Goal: Task Accomplishment & Management: Manage account settings

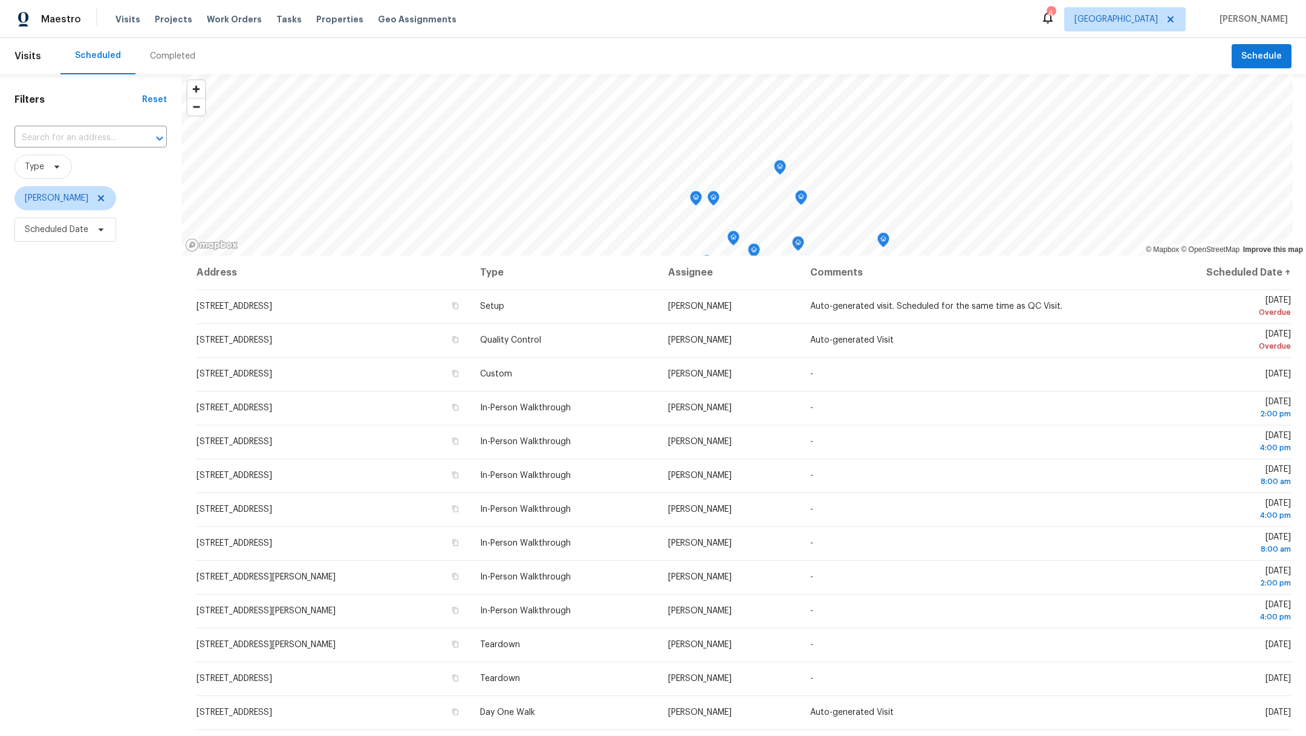
scroll to position [89, 0]
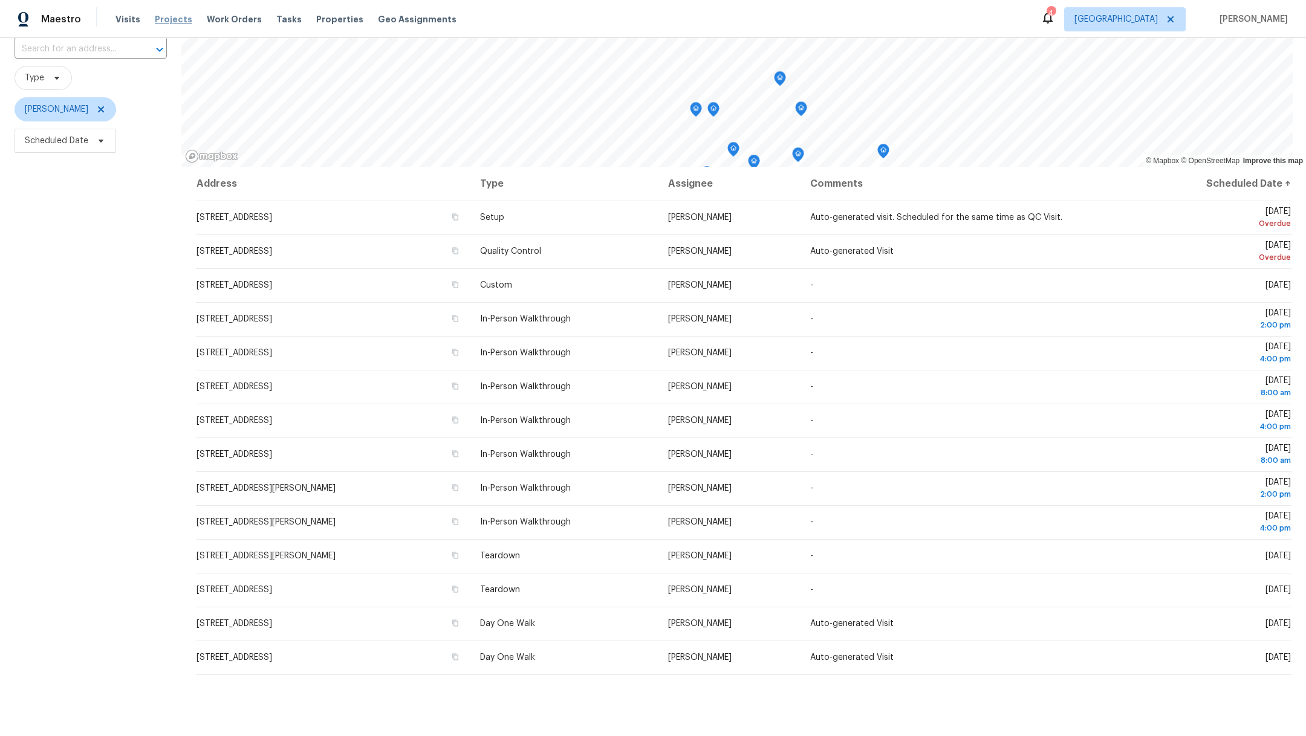
click at [170, 18] on span "Projects" at bounding box center [173, 19] width 37 height 12
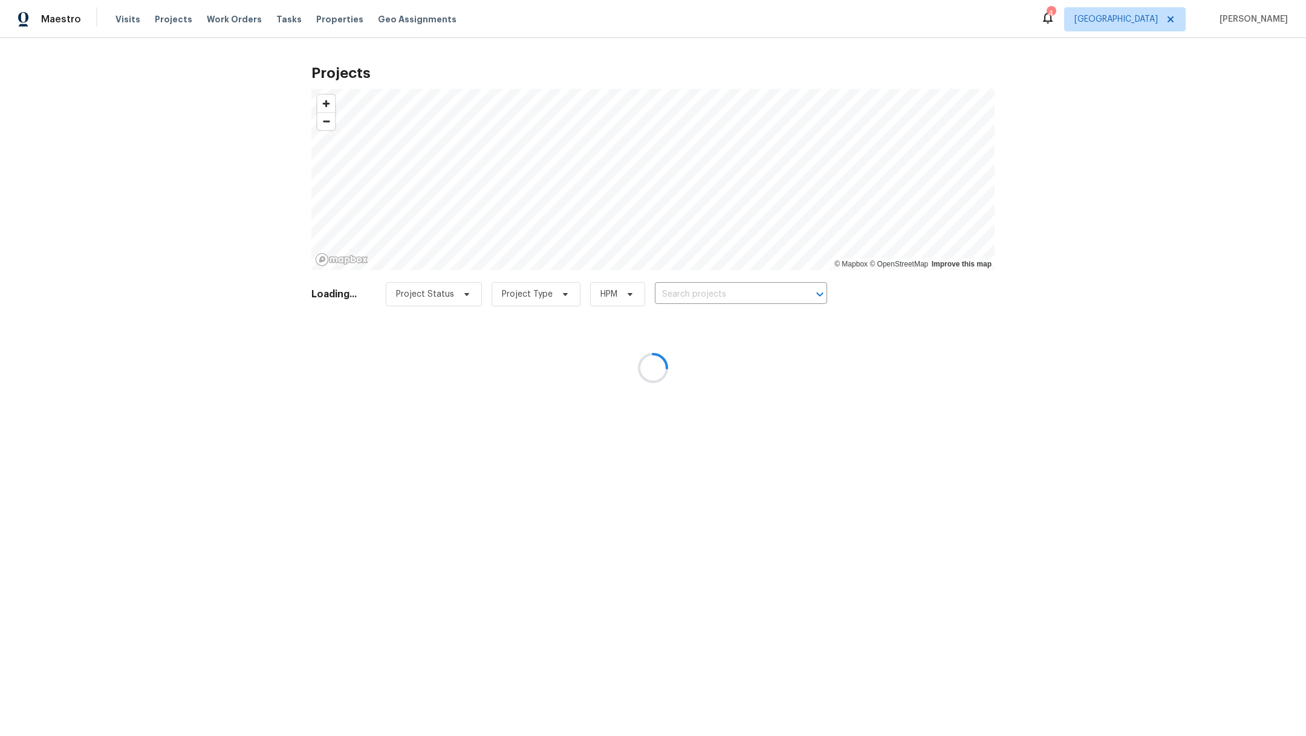
click at [684, 288] on div at bounding box center [653, 368] width 1306 height 736
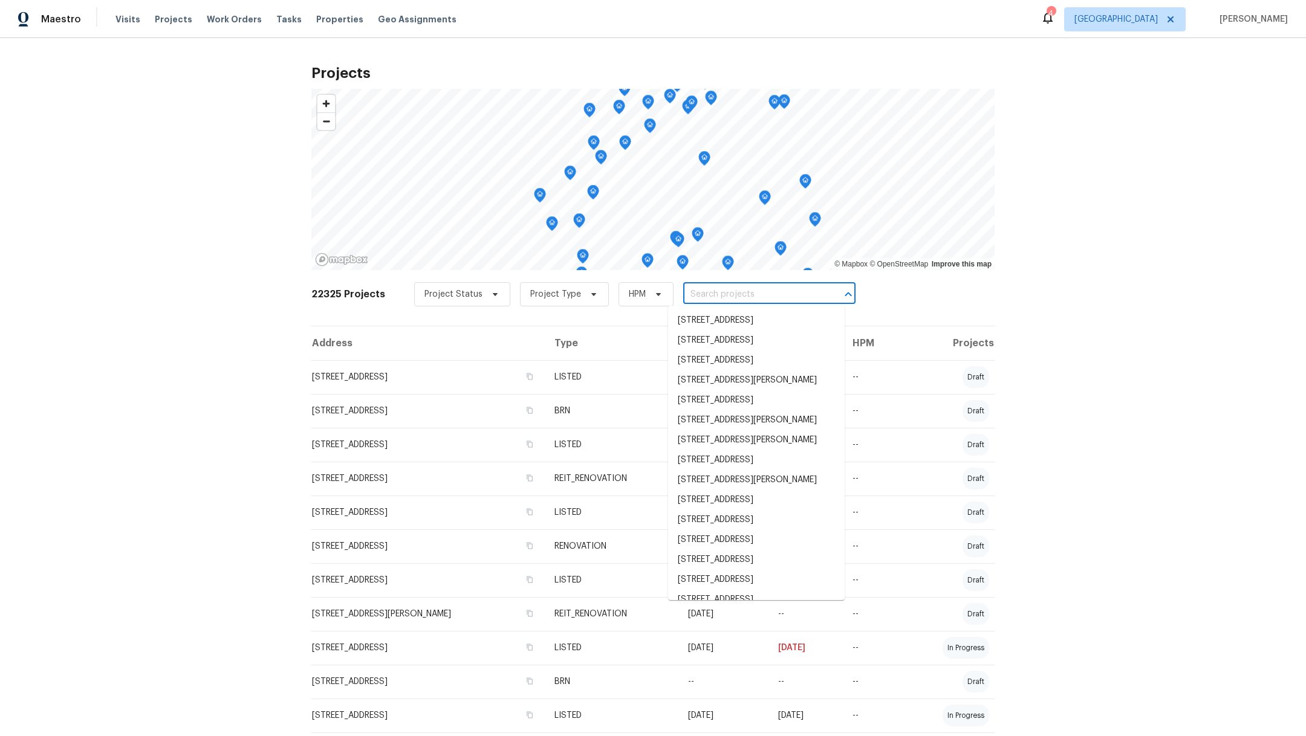
click at [693, 294] on input "text" at bounding box center [752, 294] width 138 height 19
click at [698, 294] on input "text" at bounding box center [752, 294] width 138 height 19
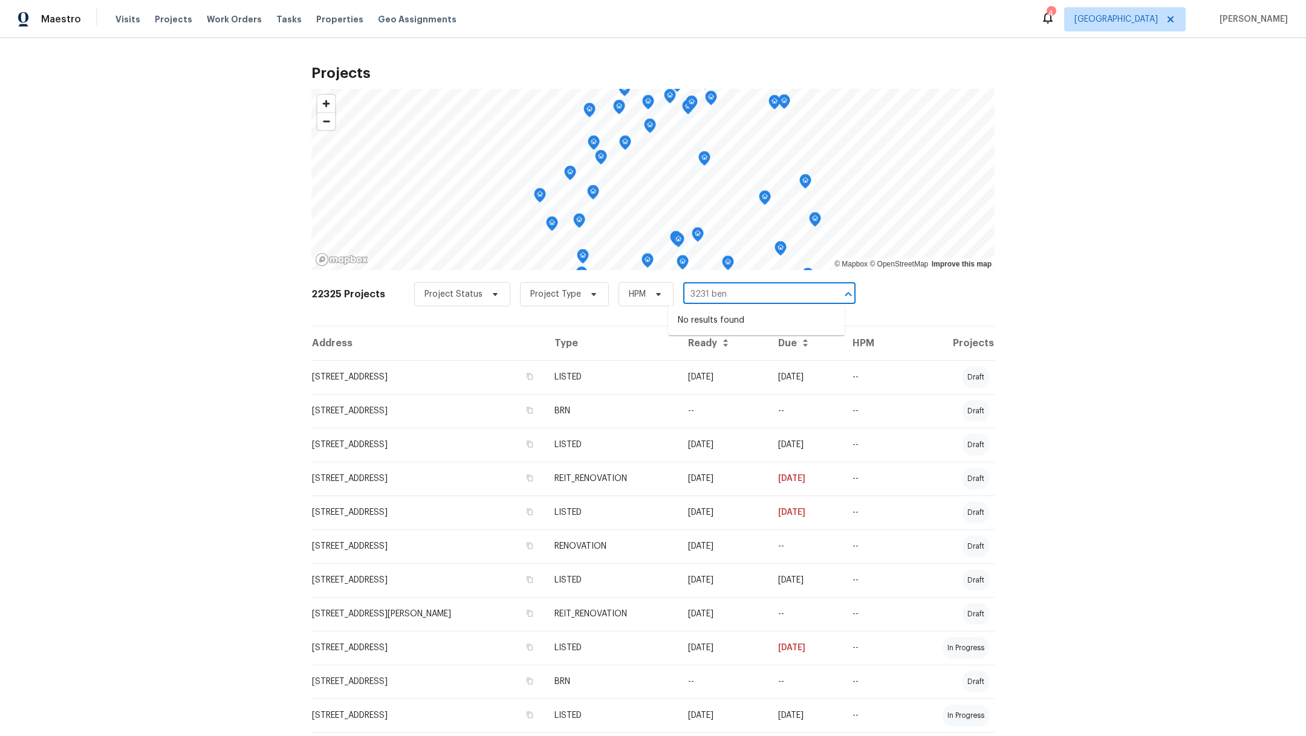
type input "3231 bent"
click at [786, 319] on li "[STREET_ADDRESS]" at bounding box center [756, 321] width 177 height 20
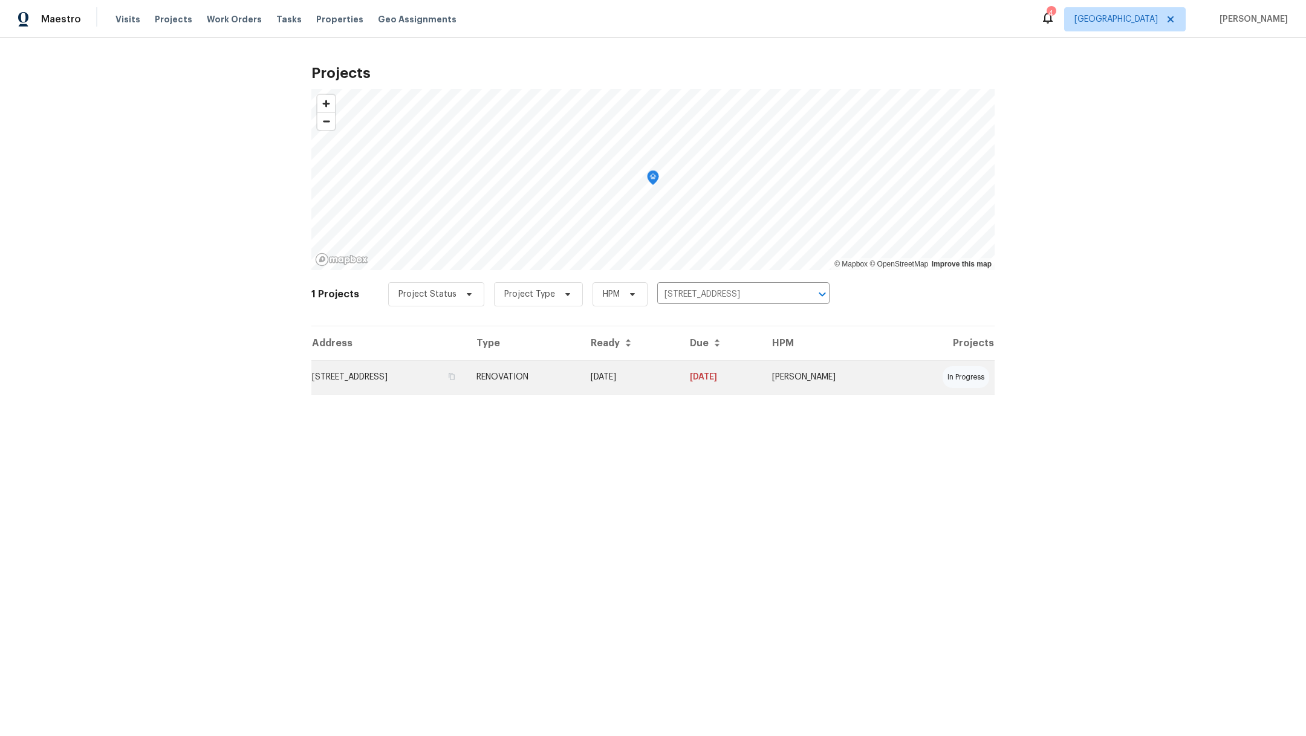
click at [398, 371] on td "[STREET_ADDRESS]" at bounding box center [388, 377] width 155 height 34
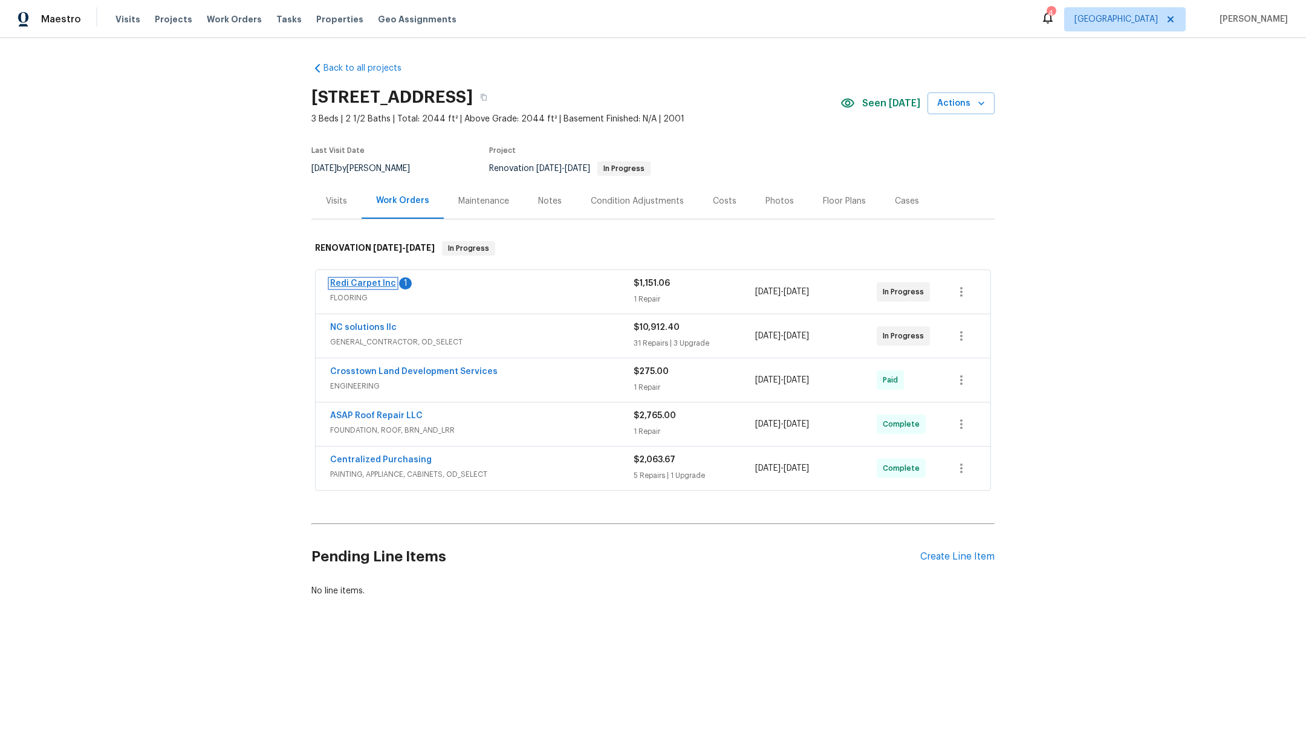
click at [343, 284] on link "Redi Carpet Inc" at bounding box center [363, 283] width 66 height 8
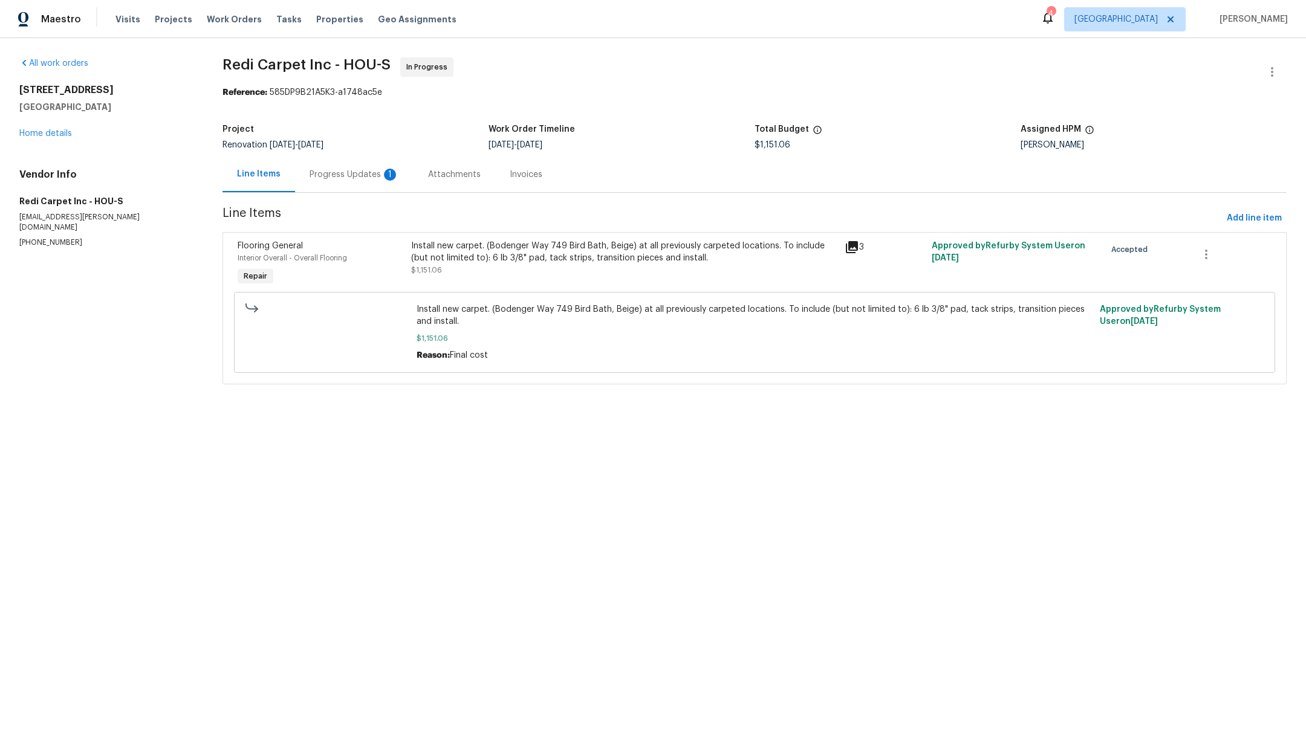
click at [340, 167] on div "Progress Updates 1" at bounding box center [354, 175] width 118 height 36
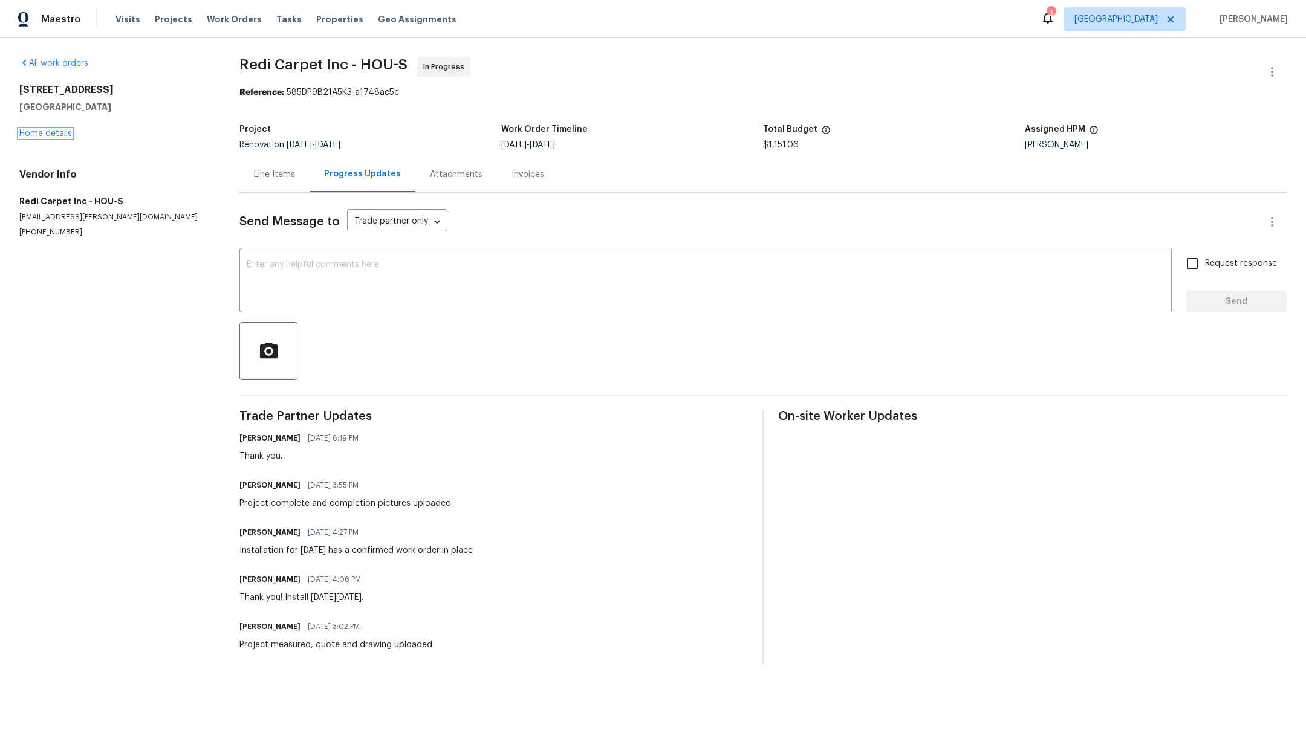
click at [29, 132] on link "Home details" at bounding box center [45, 133] width 53 height 8
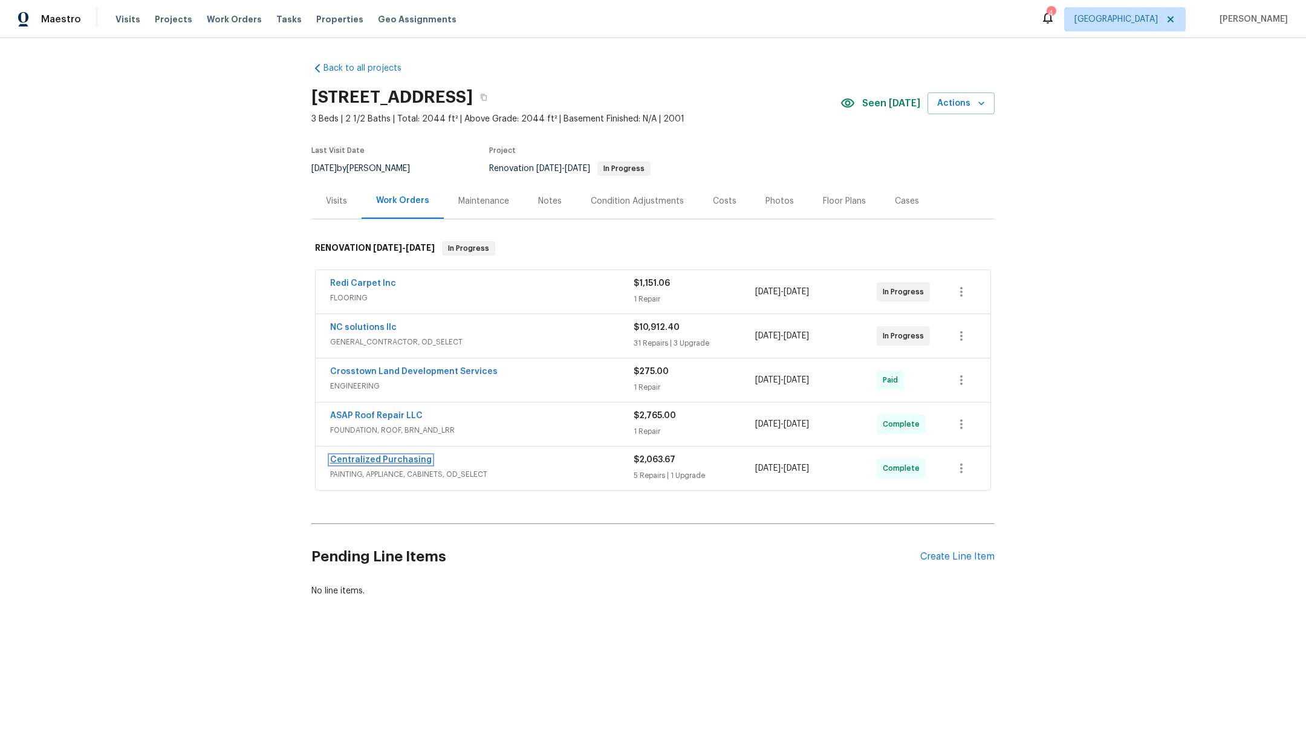
click at [371, 458] on link "Centralized Purchasing" at bounding box center [381, 460] width 102 height 8
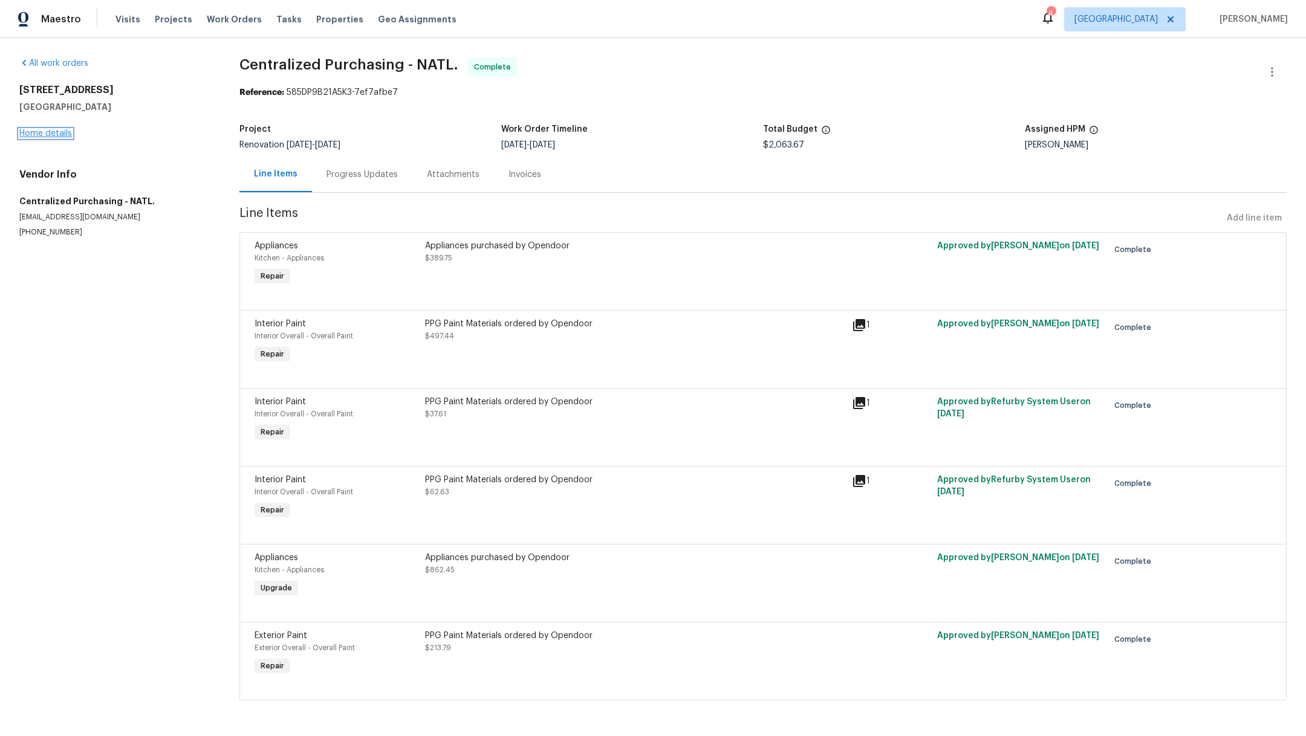
click at [49, 136] on link "Home details" at bounding box center [45, 133] width 53 height 8
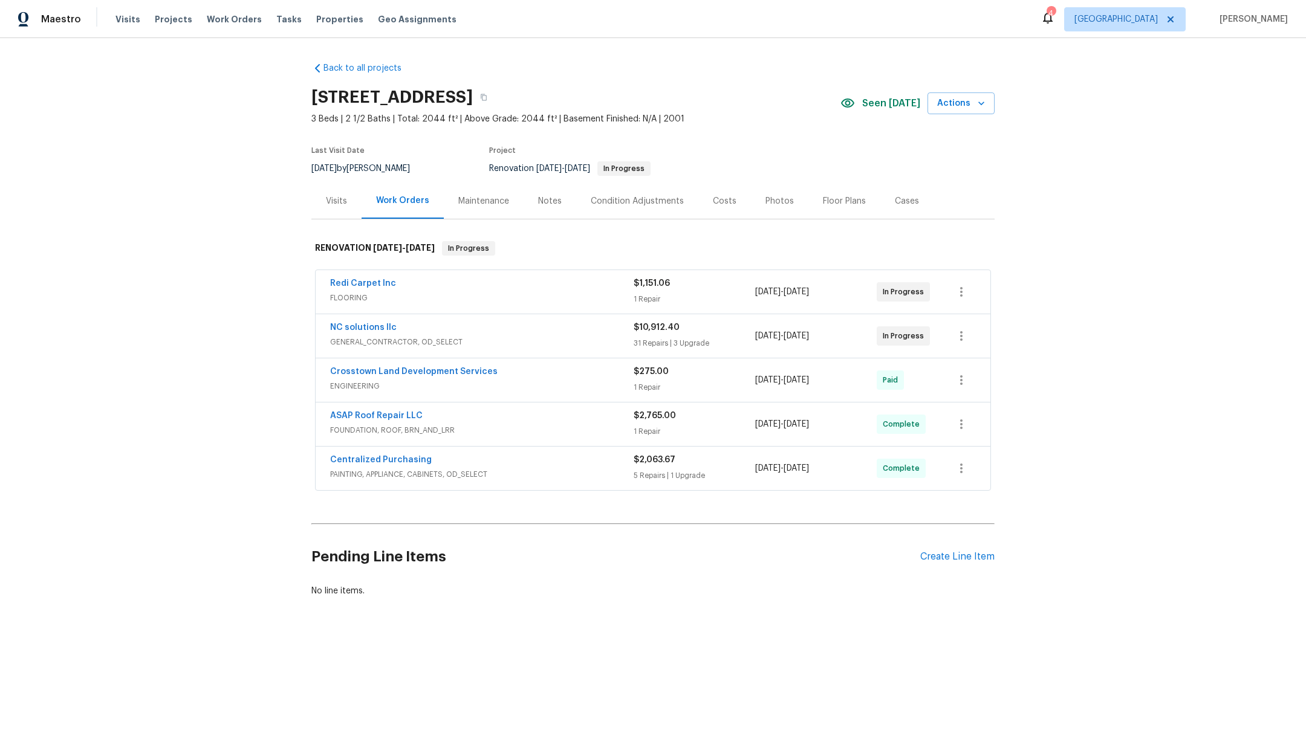
click at [538, 203] on div "Notes" at bounding box center [550, 201] width 24 height 12
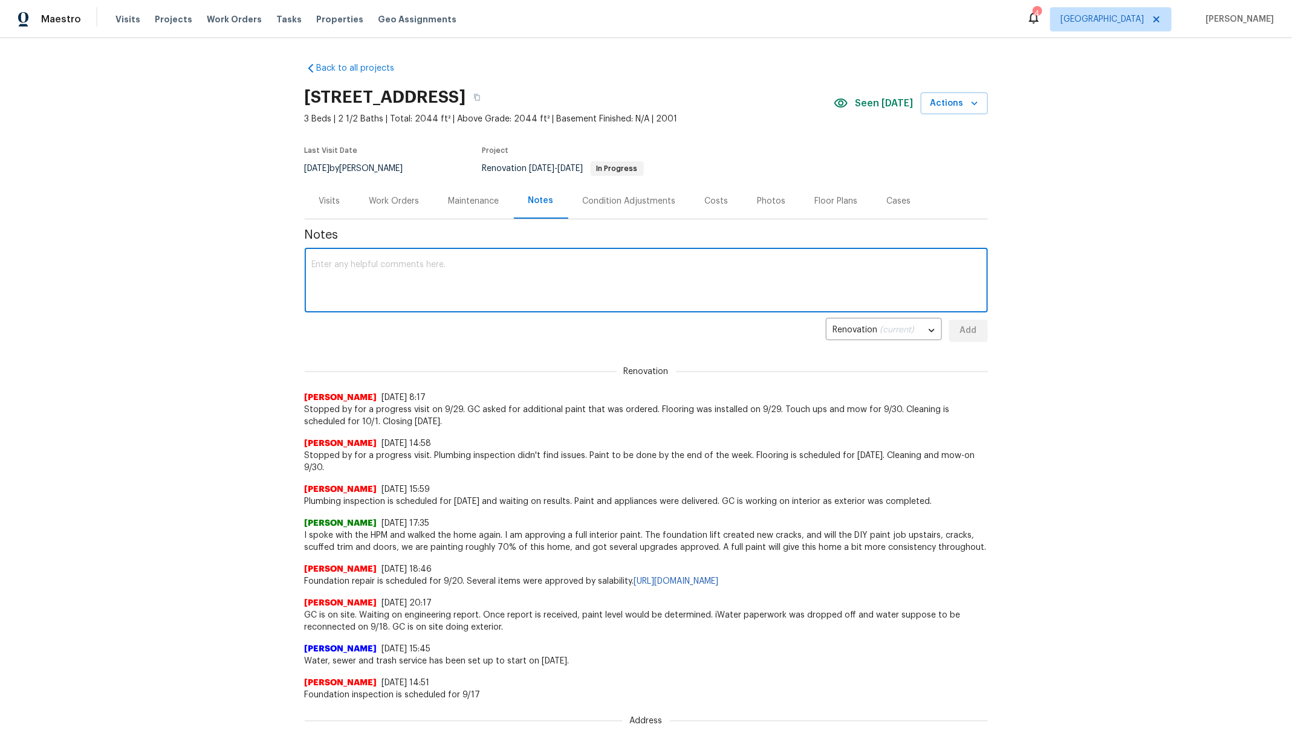
click at [488, 262] on textarea at bounding box center [646, 282] width 669 height 42
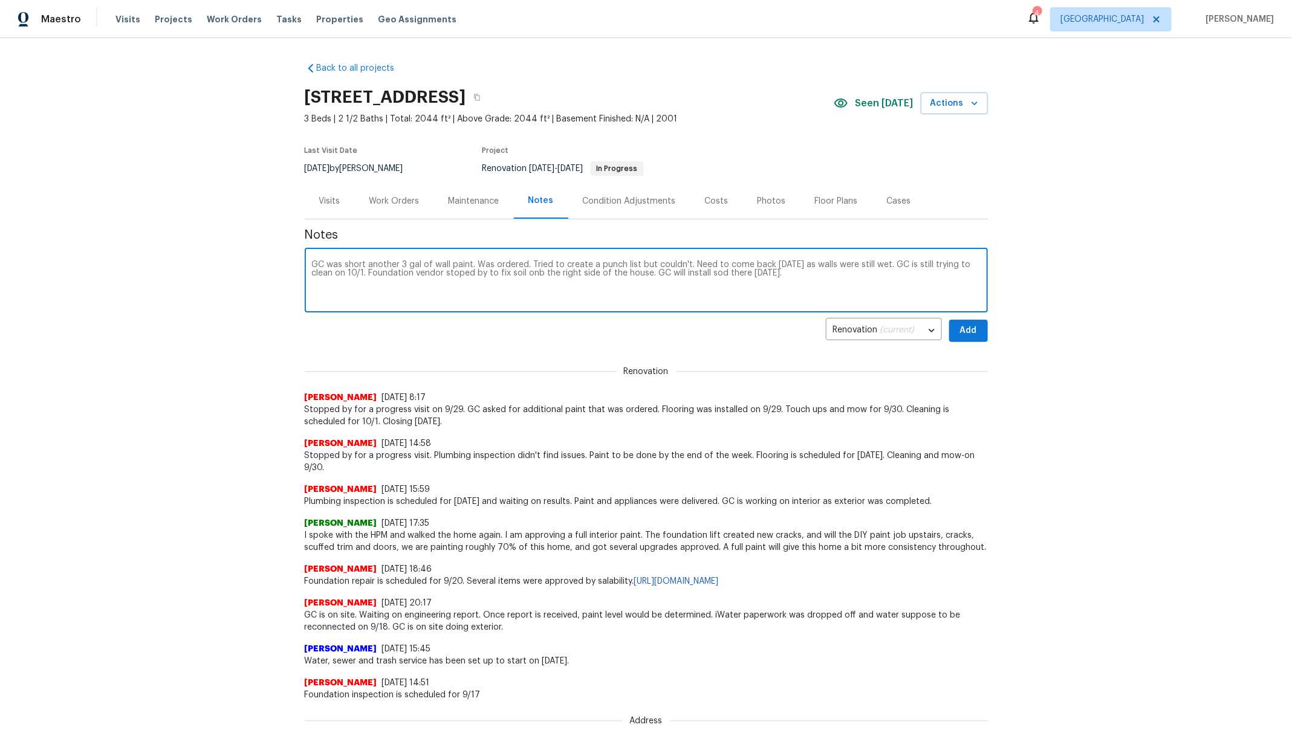
click at [534, 271] on textarea "GC was short another 3 gal of wall paint. Was ordered. Tried to create a punch …" at bounding box center [646, 282] width 669 height 42
type textarea "GC was short another 3 gal of wall paint. Was ordered. Tried to create a punch …"
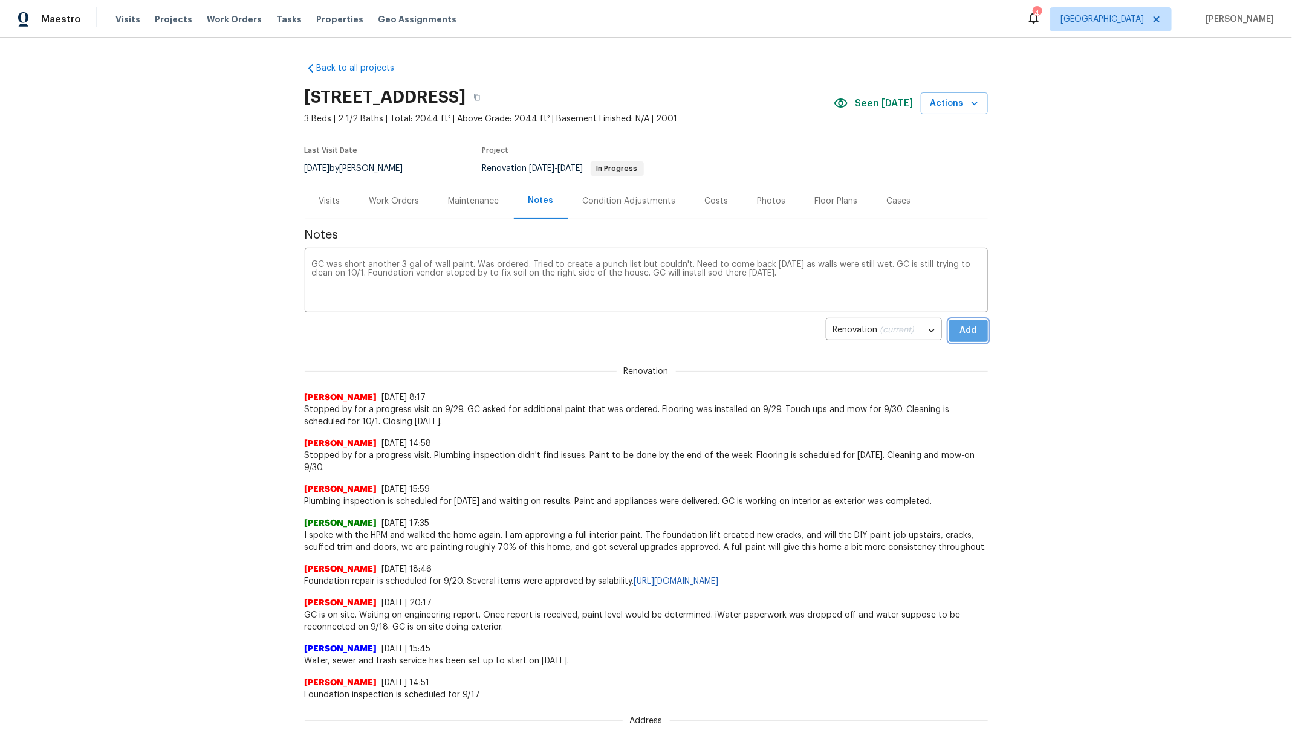
click at [973, 336] on button "Add" at bounding box center [968, 331] width 39 height 22
